Goal: Transaction & Acquisition: Purchase product/service

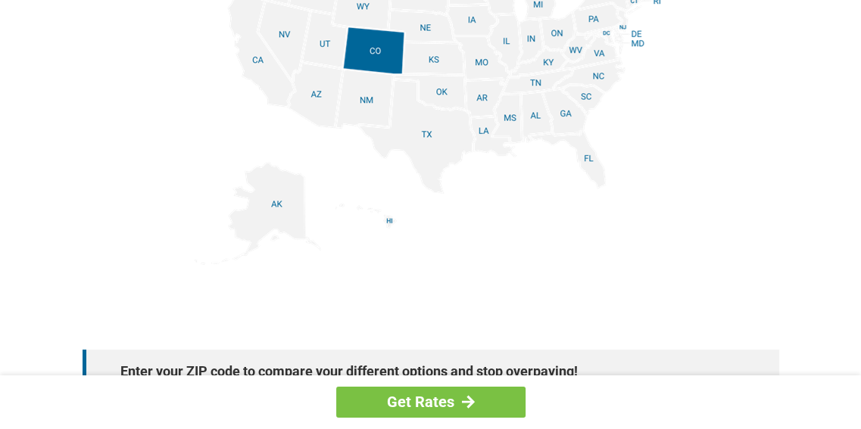
scroll to position [1818, 0]
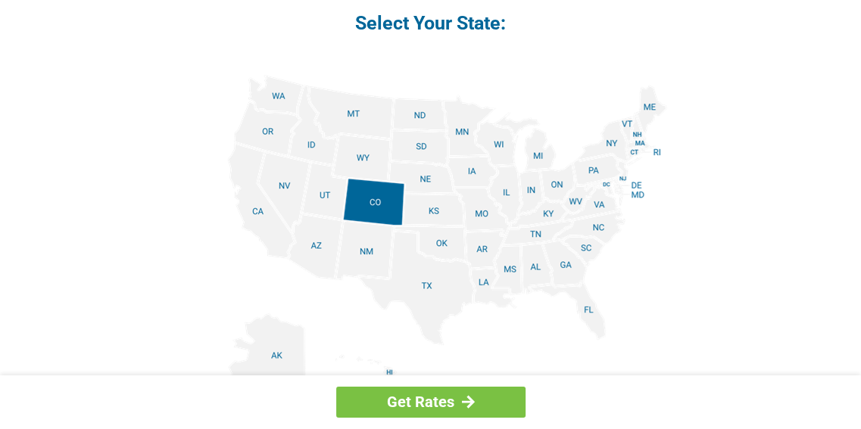
click at [504, 189] on img at bounding box center [431, 246] width 473 height 342
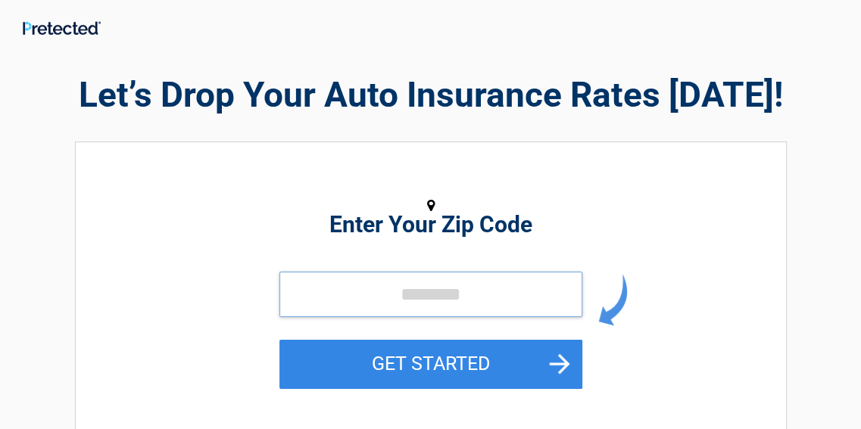
click at [476, 286] on input "tel" at bounding box center [430, 294] width 303 height 45
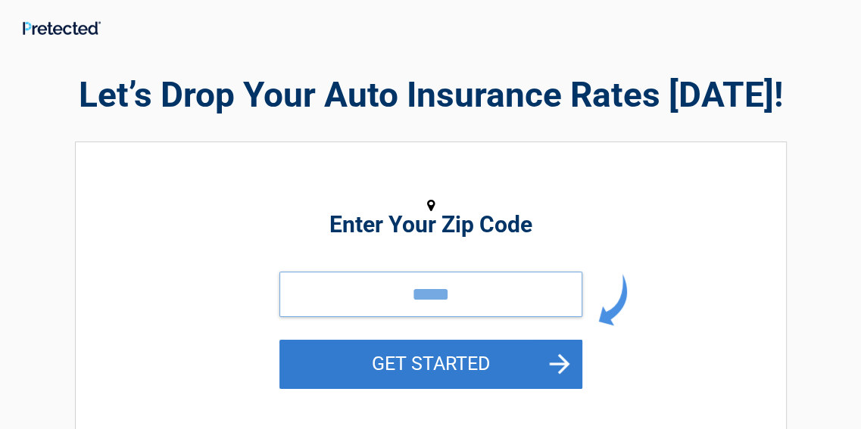
type input "*****"
click at [469, 364] on button "GET STARTED" at bounding box center [430, 364] width 303 height 49
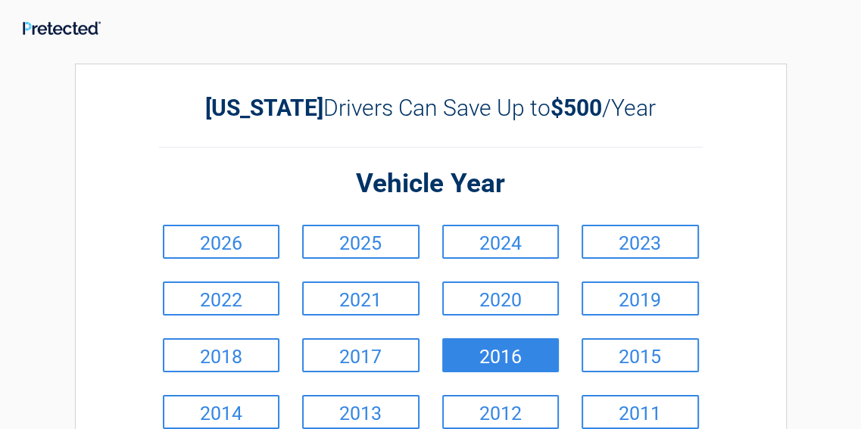
click at [494, 355] on link "2016" at bounding box center [500, 356] width 117 height 34
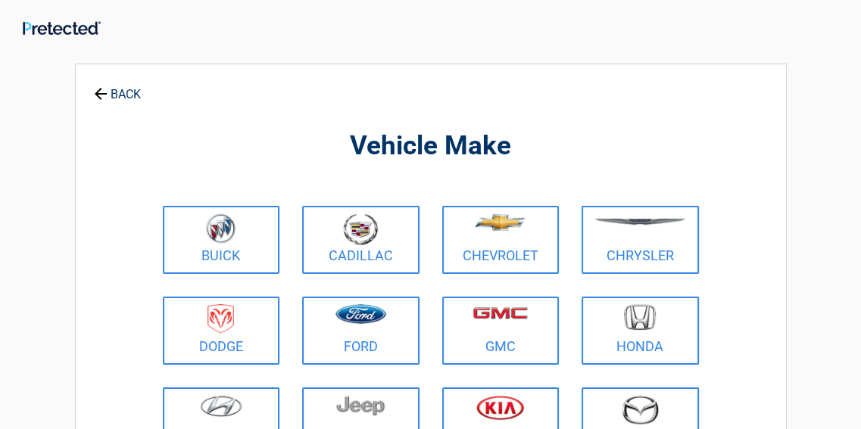
scroll to position [76, 0]
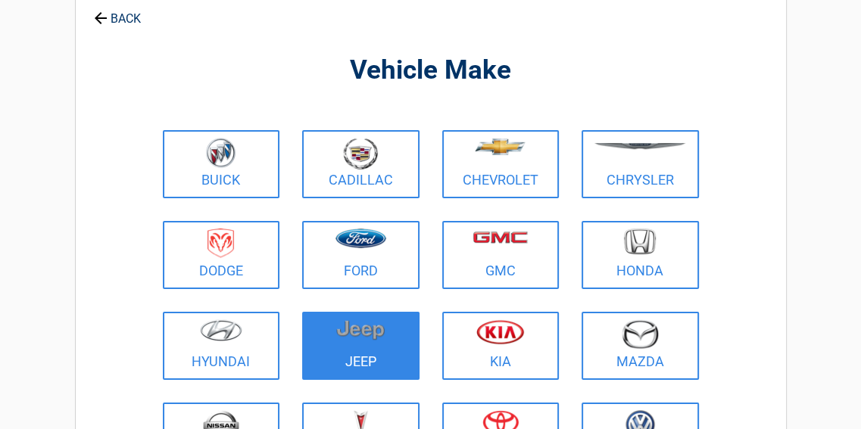
click at [373, 336] on img at bounding box center [360, 330] width 48 height 21
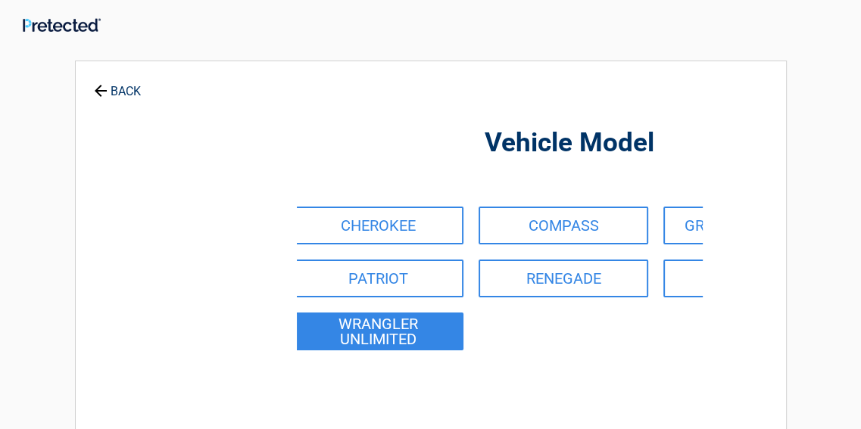
scroll to position [0, 0]
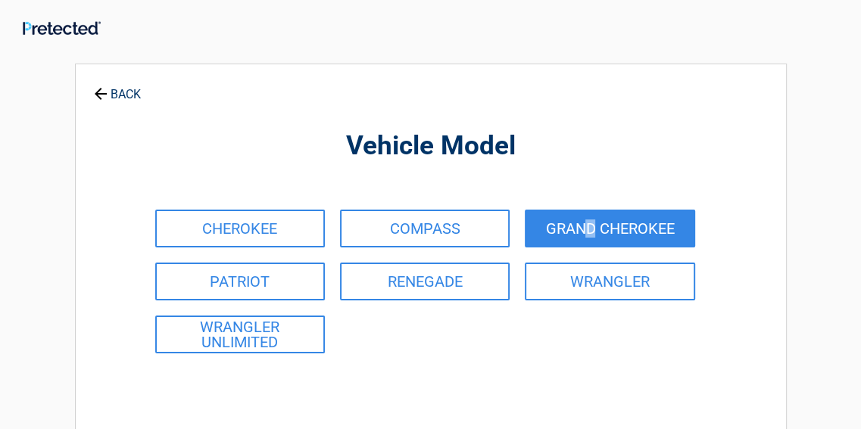
click at [591, 223] on link "GRAND CHEROKEE" at bounding box center [610, 229] width 170 height 38
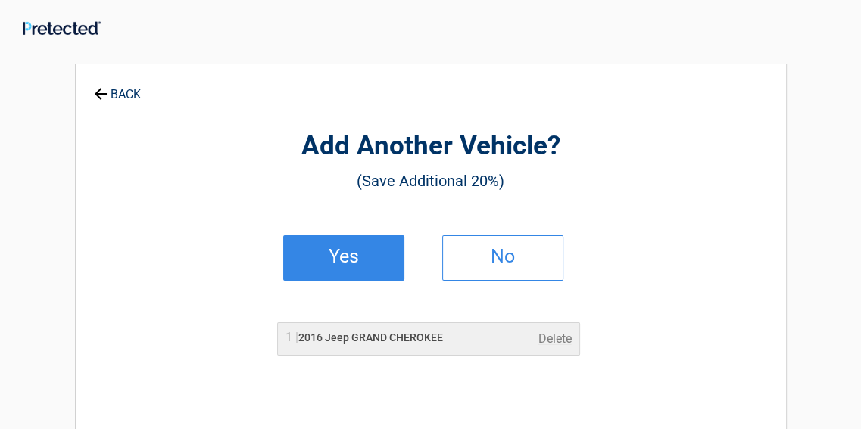
click at [370, 259] on h2 "Yes" at bounding box center [343, 256] width 89 height 11
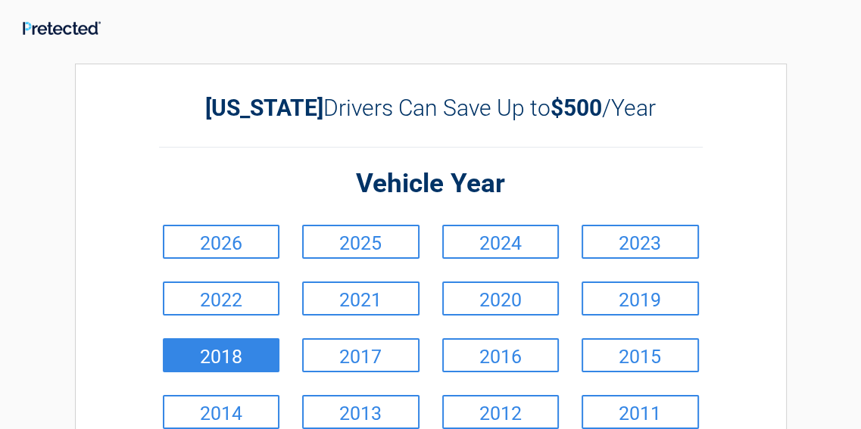
click at [232, 348] on link "2018" at bounding box center [221, 356] width 117 height 34
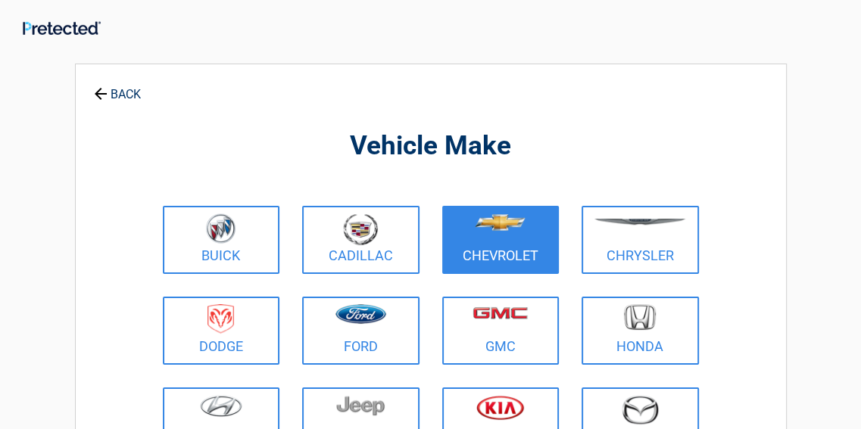
click at [500, 238] on figure at bounding box center [500, 231] width 99 height 34
